Goal: Information Seeking & Learning: Learn about a topic

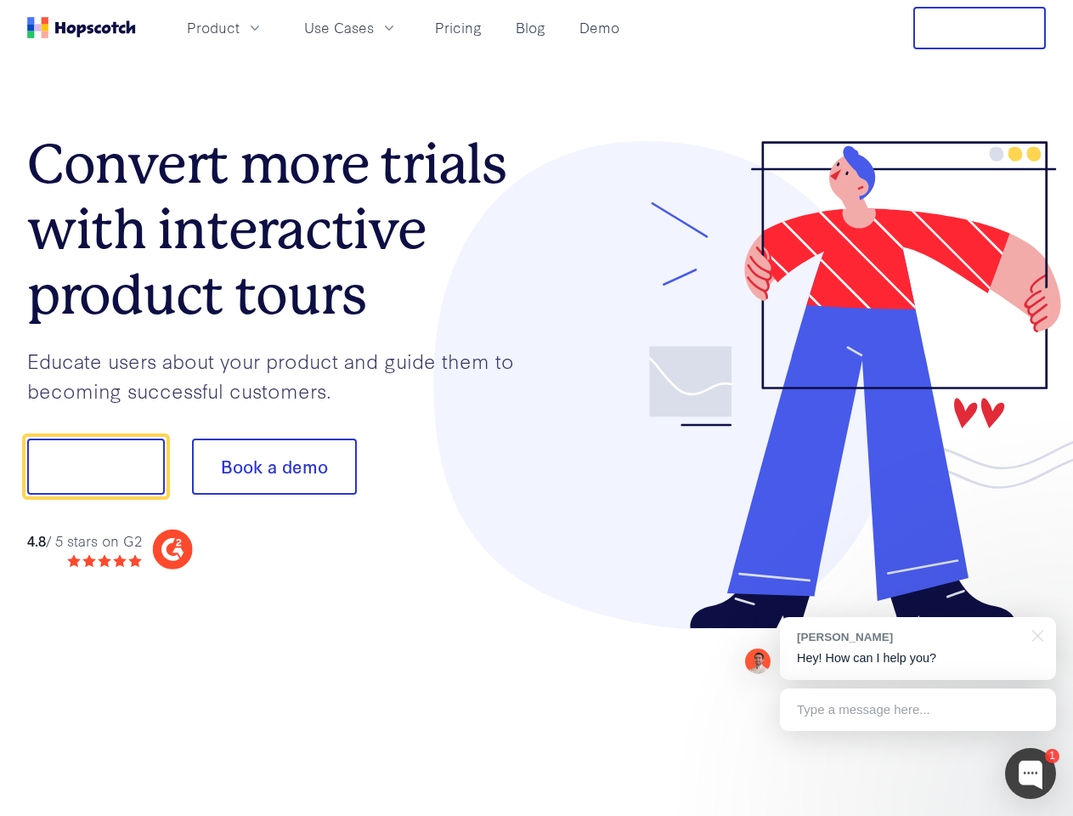
click at [537, 408] on div at bounding box center [792, 385] width 510 height 489
click at [240, 27] on span "Product" at bounding box center [213, 27] width 53 height 21
click at [374, 27] on span "Use Cases" at bounding box center [339, 27] width 70 height 21
click at [980, 28] on button "Free Trial" at bounding box center [979, 28] width 133 height 42
click at [95, 466] on button "Show me!" at bounding box center [96, 466] width 138 height 56
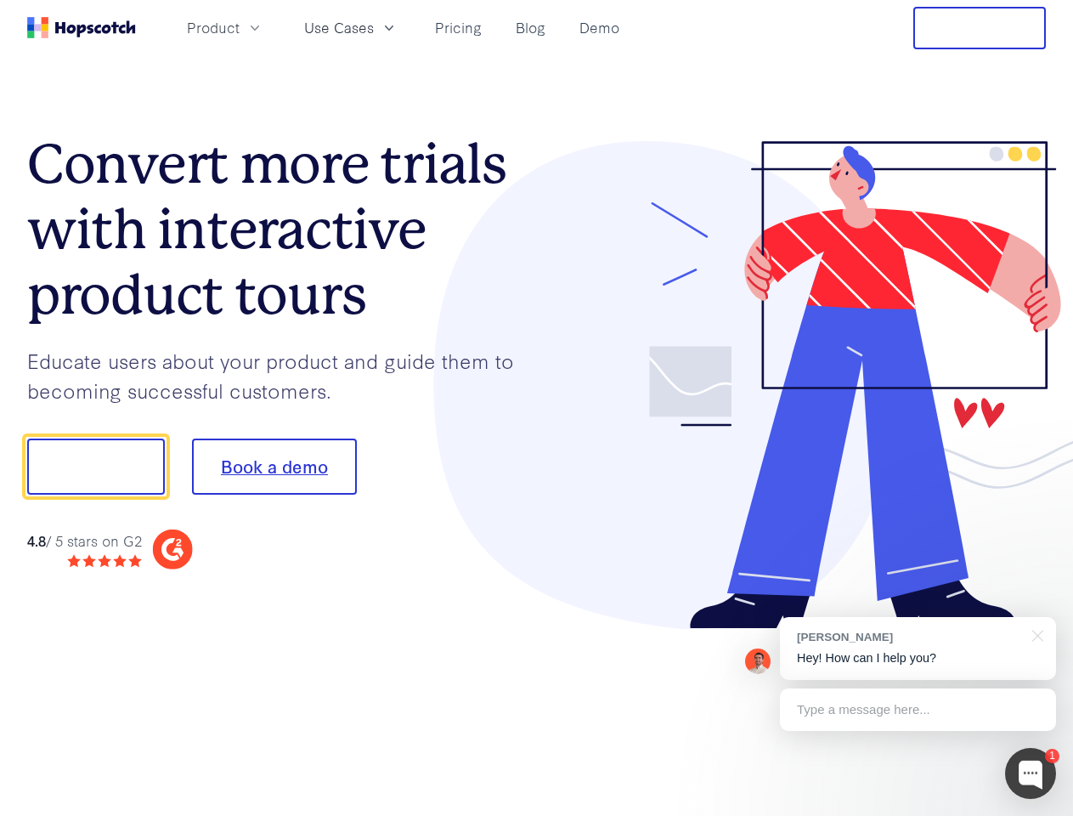
click at [274, 466] on button "Book a demo" at bounding box center [274, 466] width 165 height 56
click at [1031, 773] on div at bounding box center [1030, 773] width 51 height 51
click at [918, 648] on div "[PERSON_NAME] Hey! How can I help you?" at bounding box center [918, 648] width 276 height 63
click at [1035, 634] on div at bounding box center [897, 464] width 319 height 567
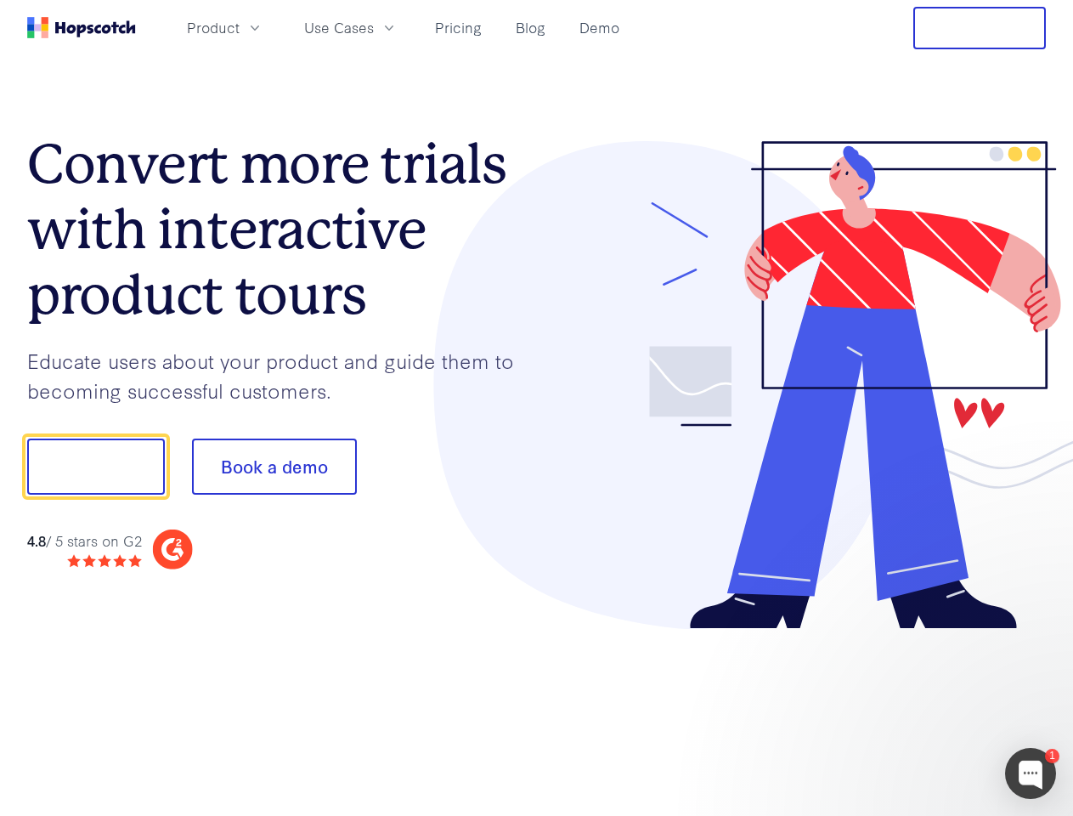
click at [918, 709] on div at bounding box center [897, 578] width 319 height 339
